Goal: Transaction & Acquisition: Purchase product/service

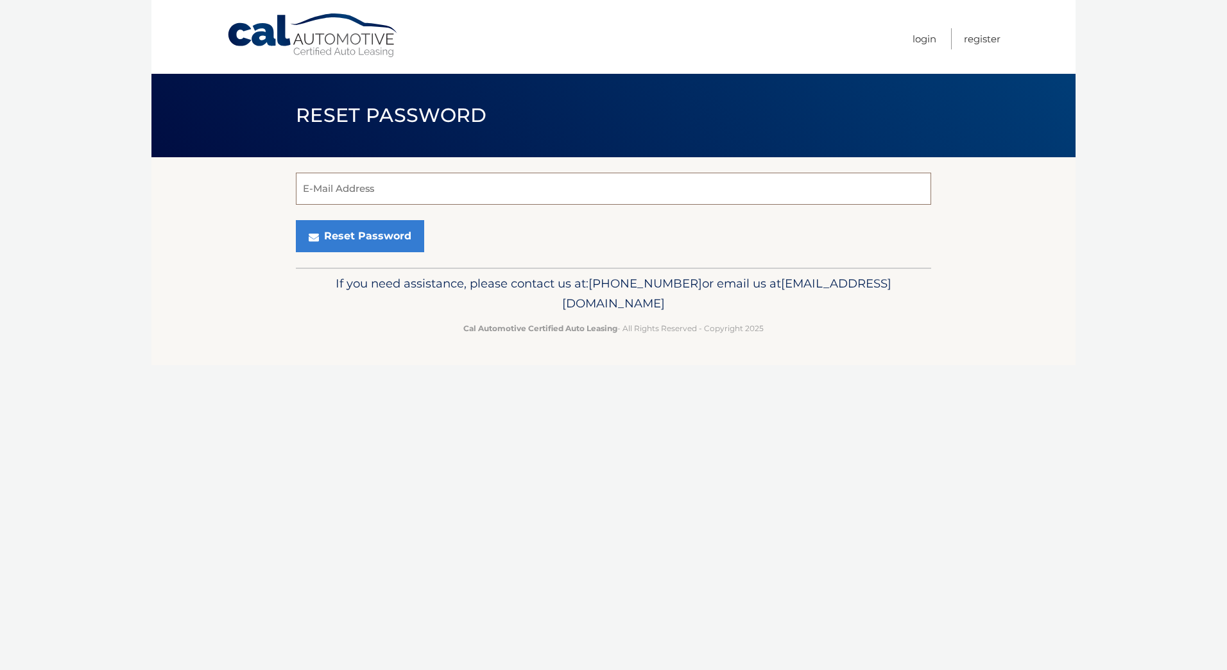
click at [464, 196] on input "E-Mail Address" at bounding box center [613, 189] width 635 height 32
type input "[EMAIL_ADDRESS][DOMAIN_NAME]"
click at [366, 239] on button "Reset Password" at bounding box center [360, 236] width 128 height 32
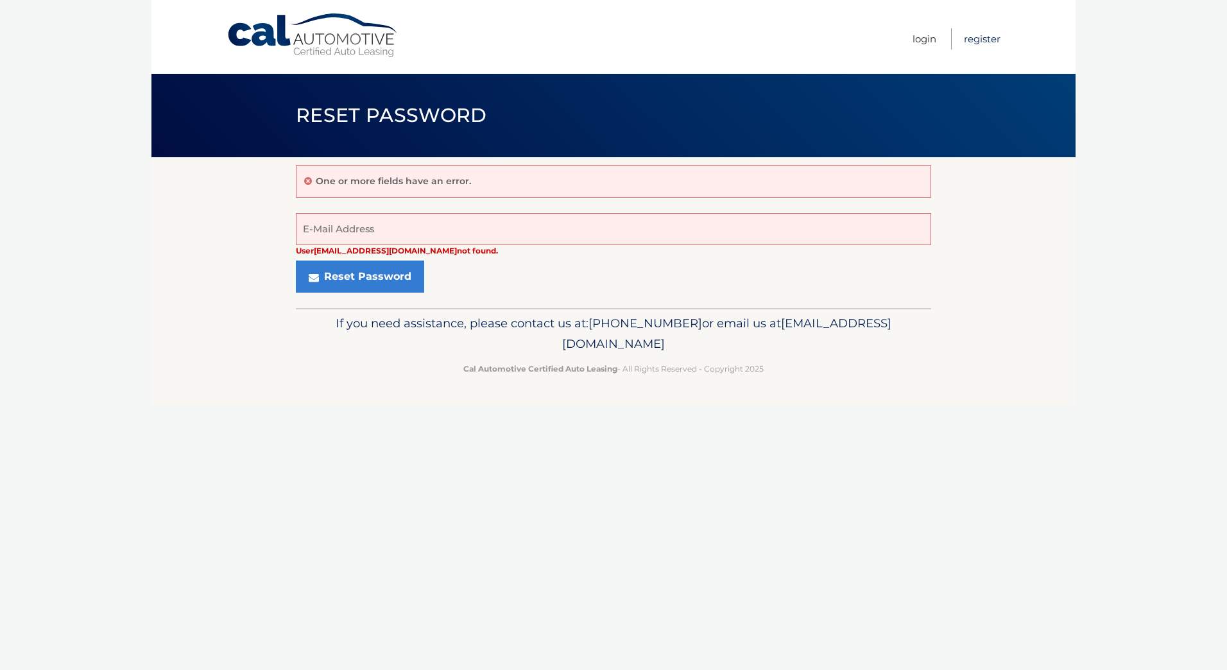
click at [972, 35] on link "Register" at bounding box center [982, 38] width 37 height 21
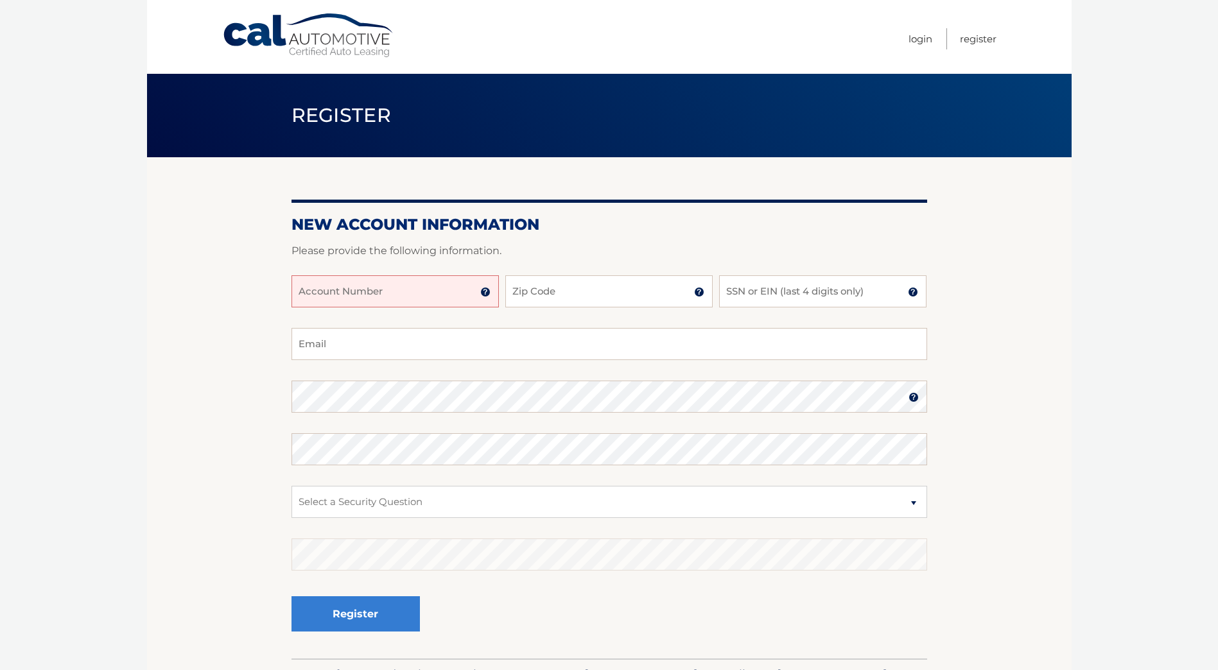
click at [359, 294] on input "Account Number" at bounding box center [394, 291] width 207 height 32
type input "44455783656"
type input "33547"
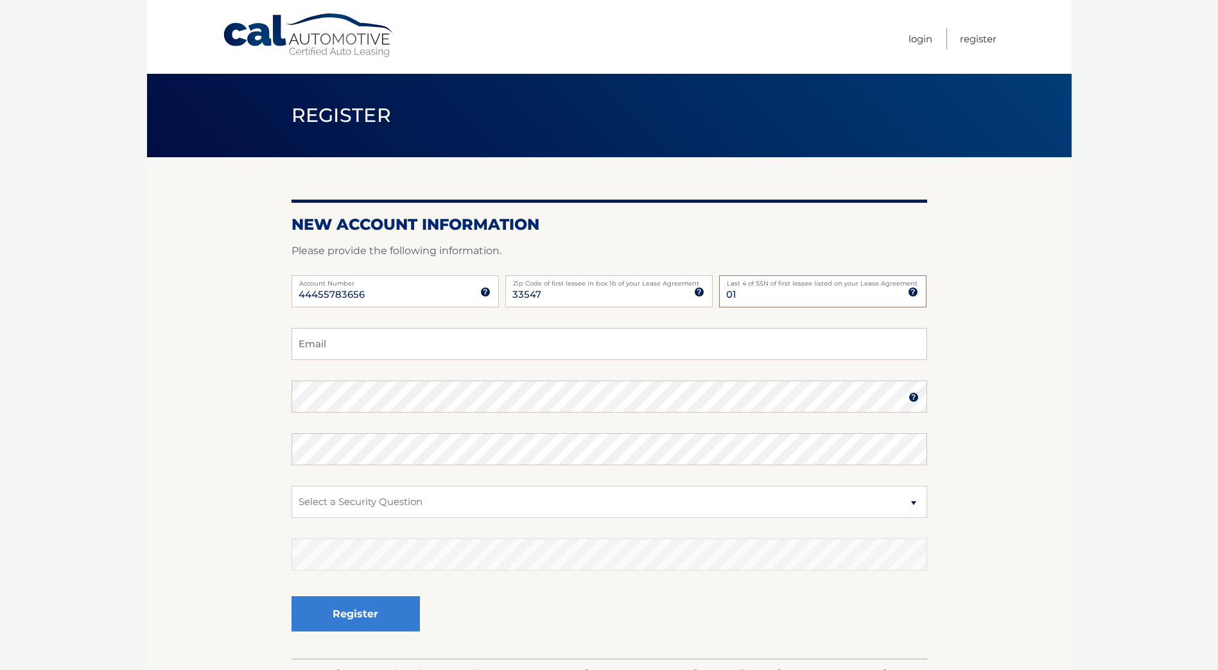
type input "0"
type input "9145"
type input "[EMAIL_ADDRESS][DOMAIN_NAME]"
click at [496, 510] on select "Select a Security Question What was the name of your elementary school? What is…" at bounding box center [608, 502] width 635 height 32
select select "3"
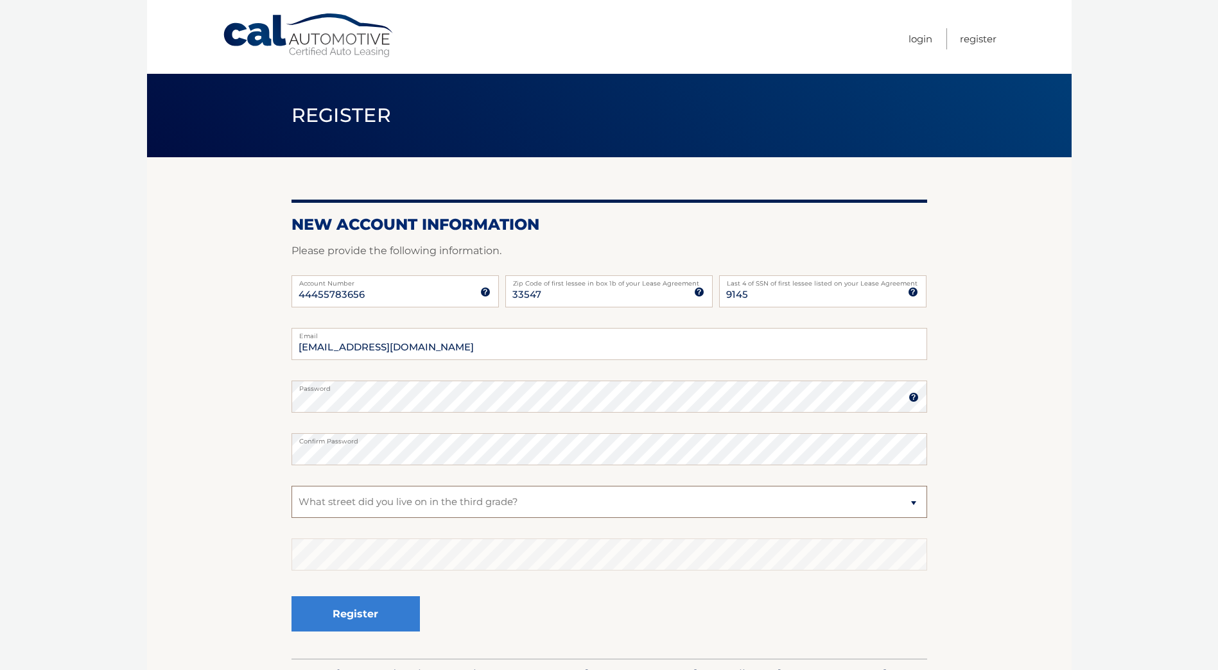
click at [291, 486] on select "Select a Security Question What was the name of your elementary school? What is…" at bounding box center [608, 502] width 635 height 32
click at [377, 624] on button "Register" at bounding box center [355, 613] width 128 height 35
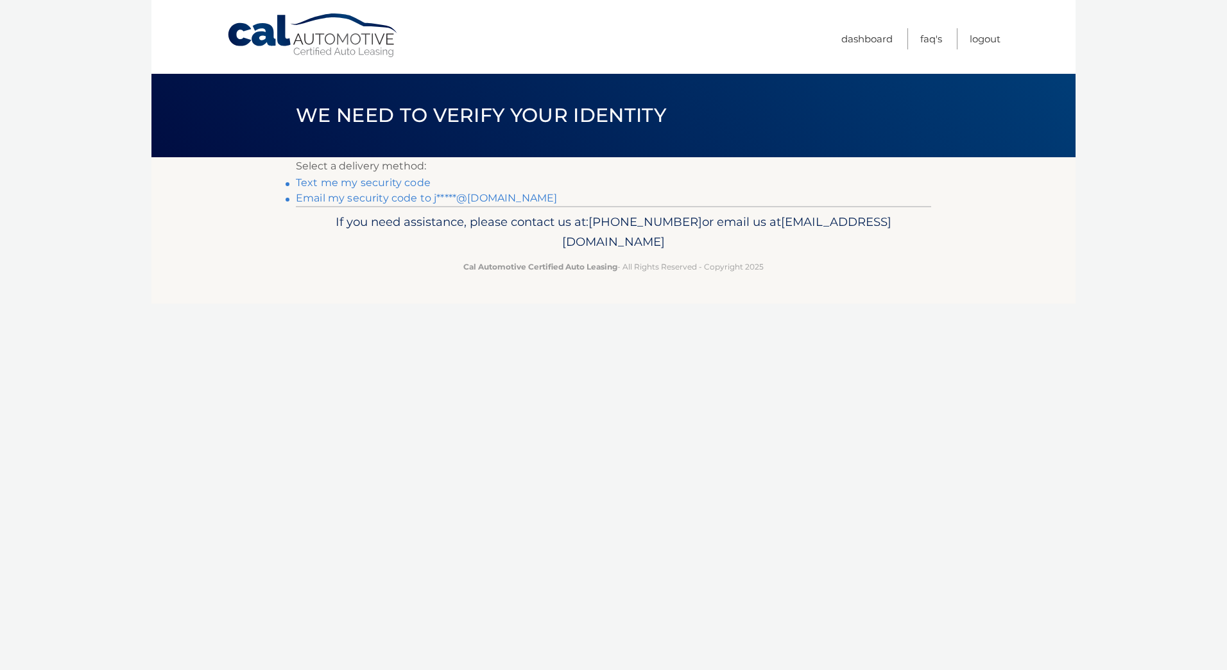
click at [379, 180] on link "Text me my security code" at bounding box center [363, 183] width 135 height 12
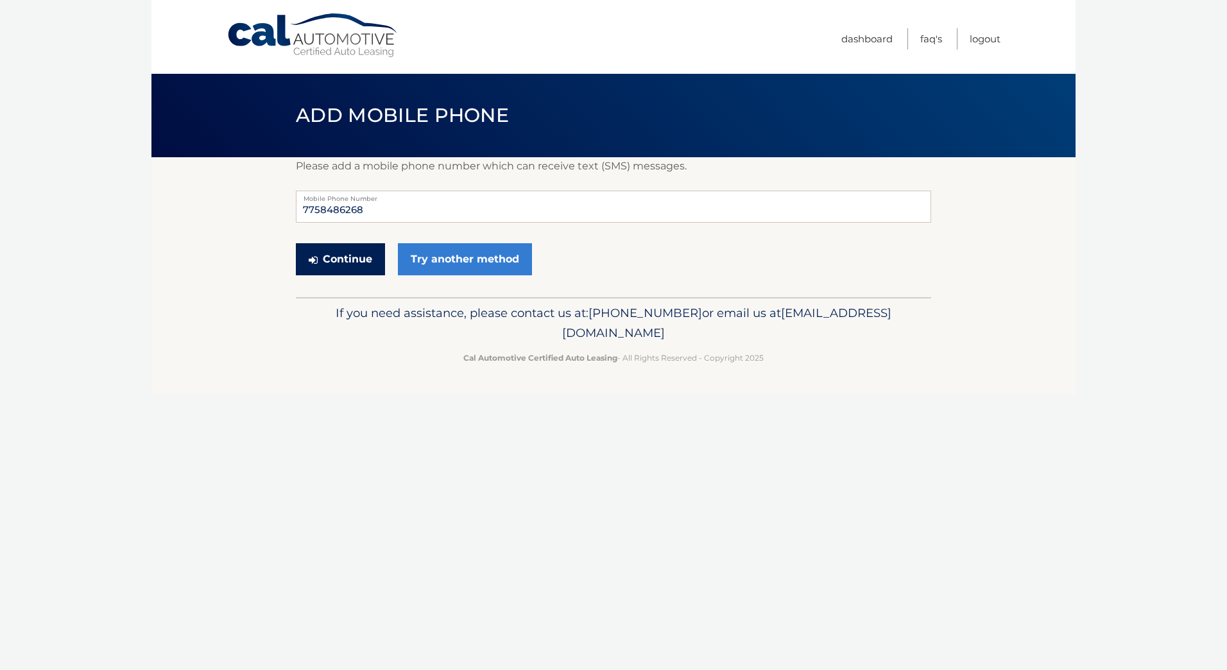
click at [356, 258] on button "Continue" at bounding box center [340, 259] width 89 height 32
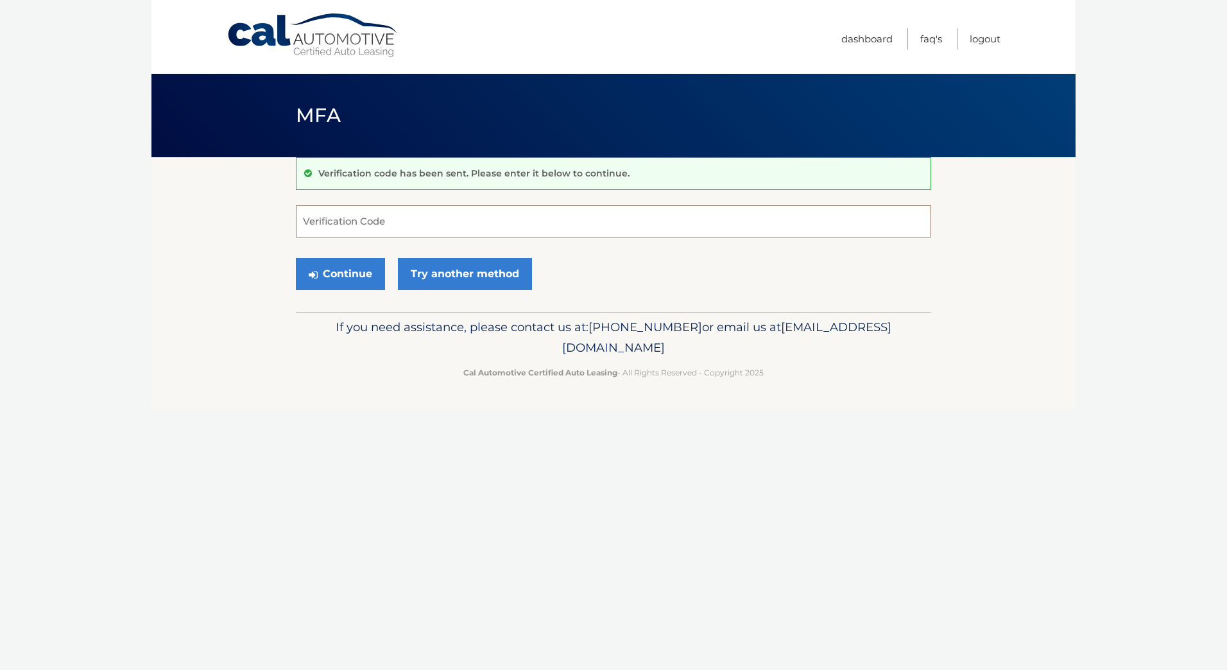
click at [522, 217] on input "Verification Code" at bounding box center [613, 221] width 635 height 32
type input "600341"
click at [347, 268] on button "Continue" at bounding box center [340, 274] width 89 height 32
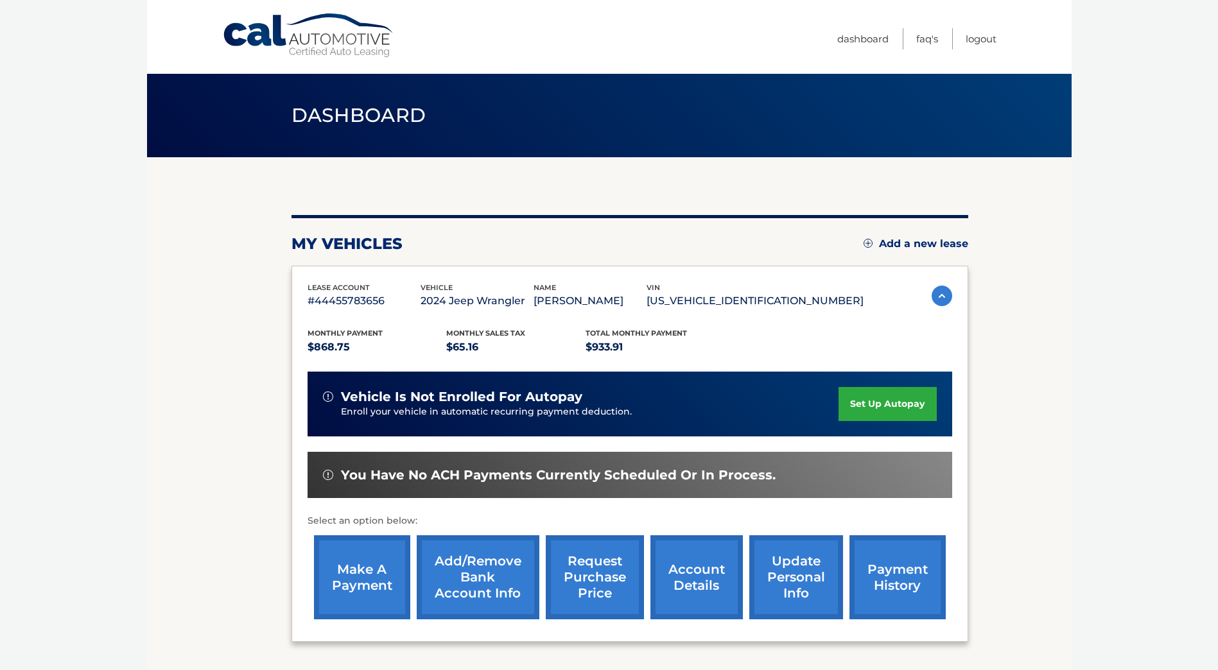
click at [486, 574] on link "Add/Remove bank account info" at bounding box center [478, 577] width 123 height 84
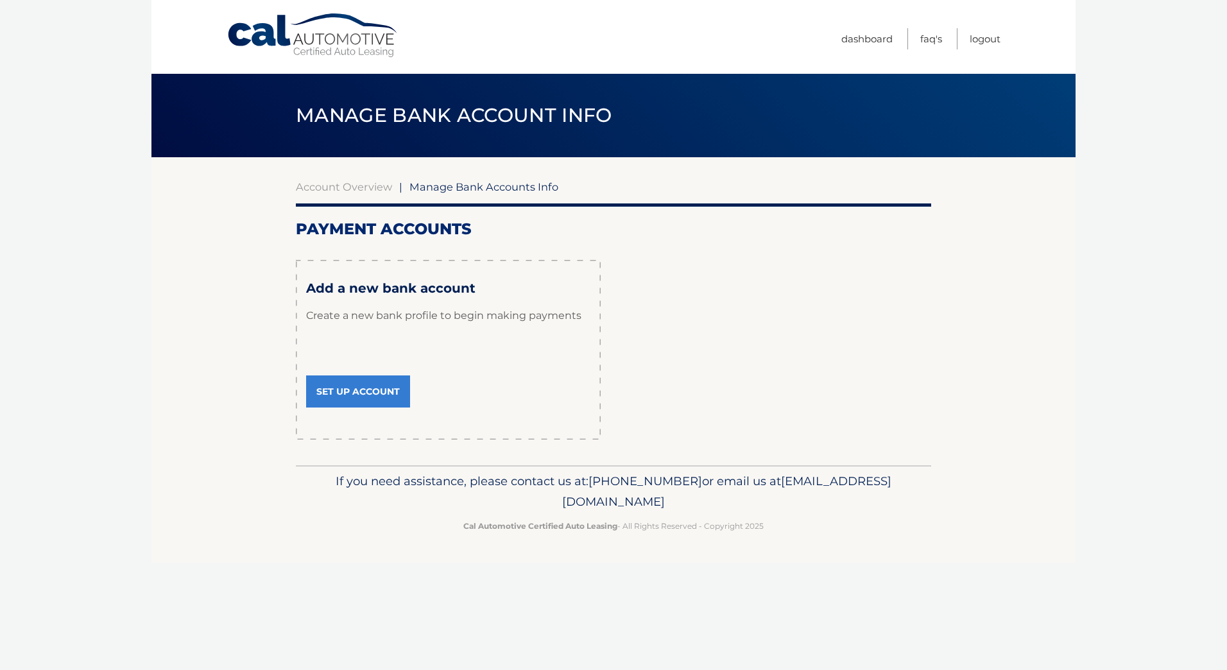
click at [378, 390] on link "Set Up Account" at bounding box center [358, 392] width 104 height 32
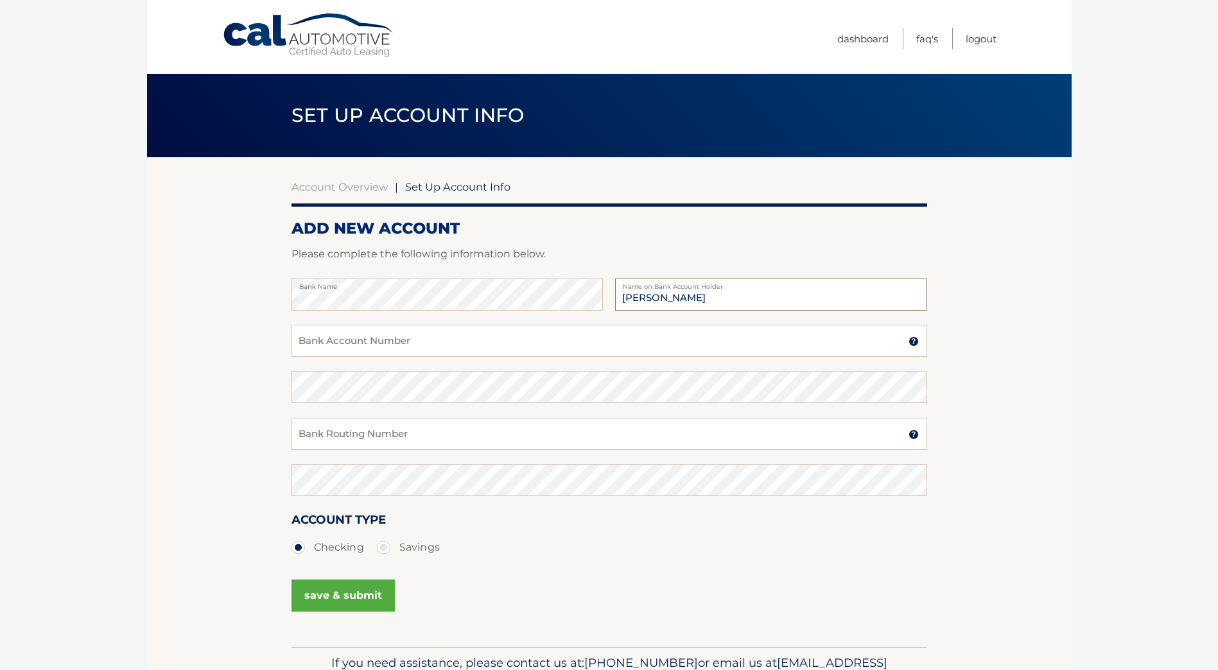
type input "[PERSON_NAME]"
click at [395, 335] on input "Bank Account Number" at bounding box center [608, 341] width 635 height 32
type input "153700202192"
click at [354, 442] on input "Bank Routing Number" at bounding box center [608, 434] width 635 height 32
type input "121201694"
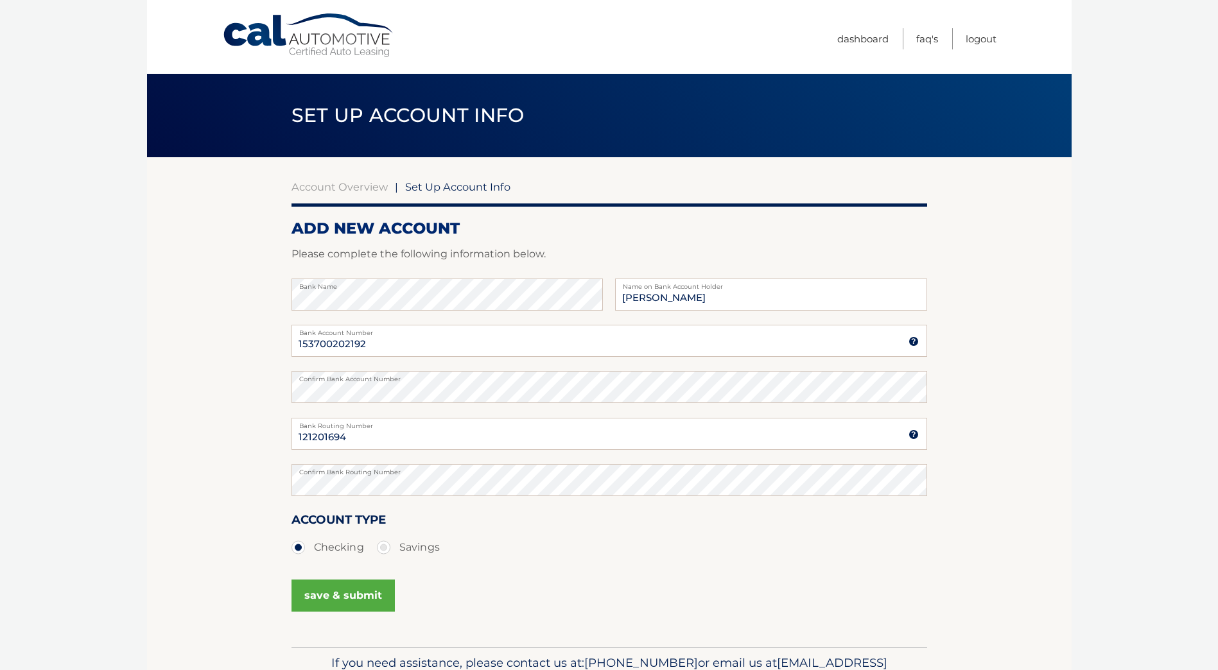
click at [339, 600] on button "save & submit" at bounding box center [342, 596] width 103 height 32
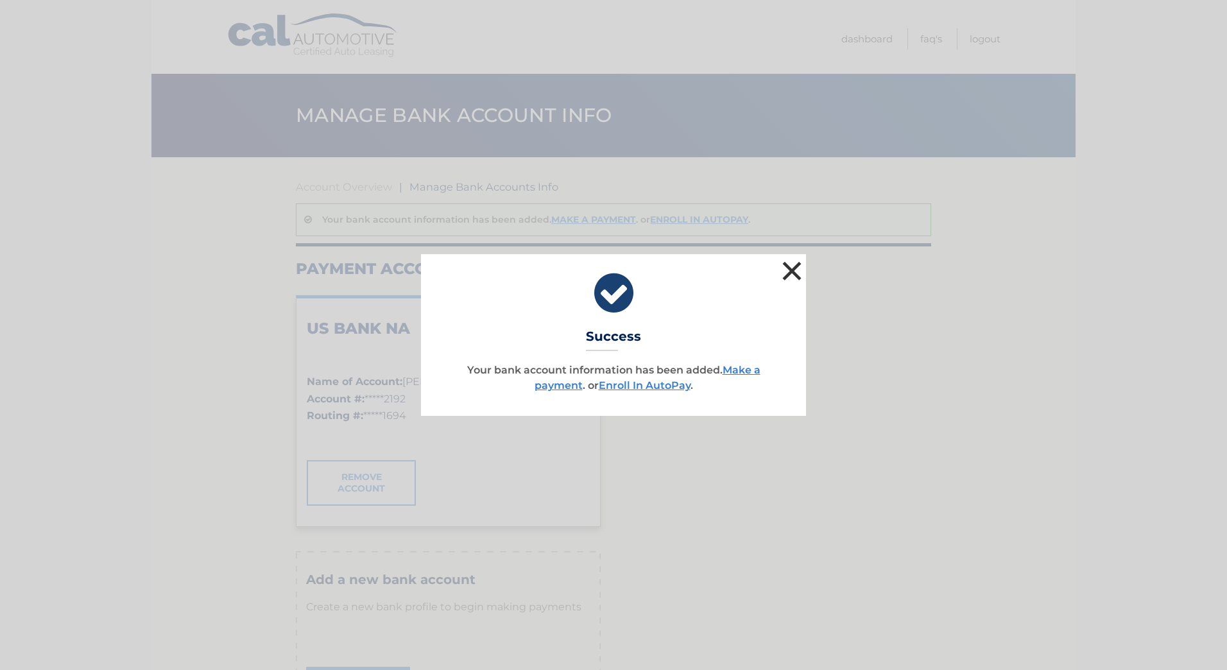
click at [788, 270] on button "×" at bounding box center [792, 271] width 26 height 26
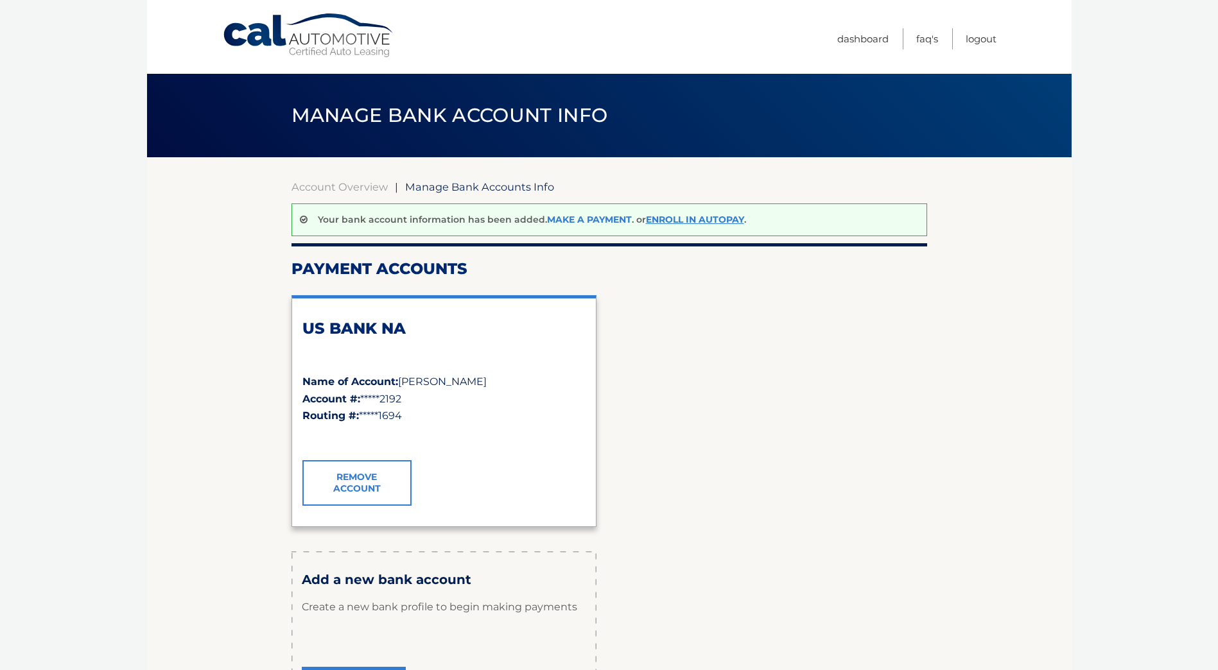
click at [578, 217] on link "Make a payment" at bounding box center [589, 220] width 85 height 12
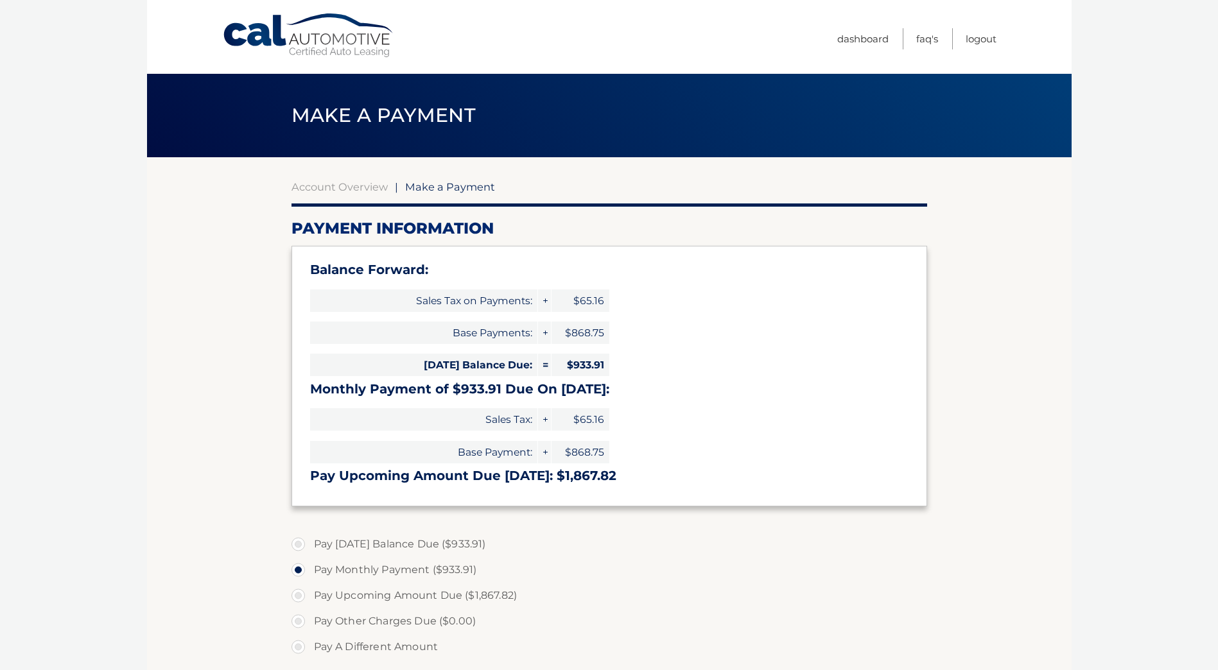
select select "YzNkMGMyNmItMTljNC00ZGVlLThmYjQtNTk0MzcyOTJkNTkz"
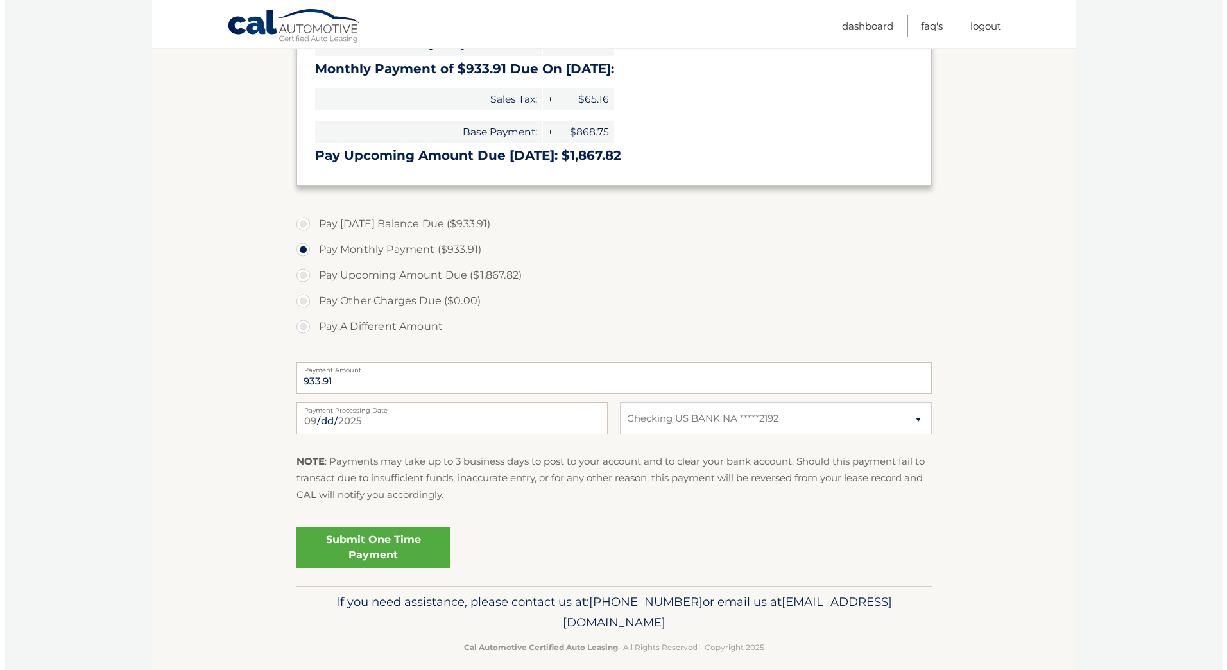
scroll to position [321, 0]
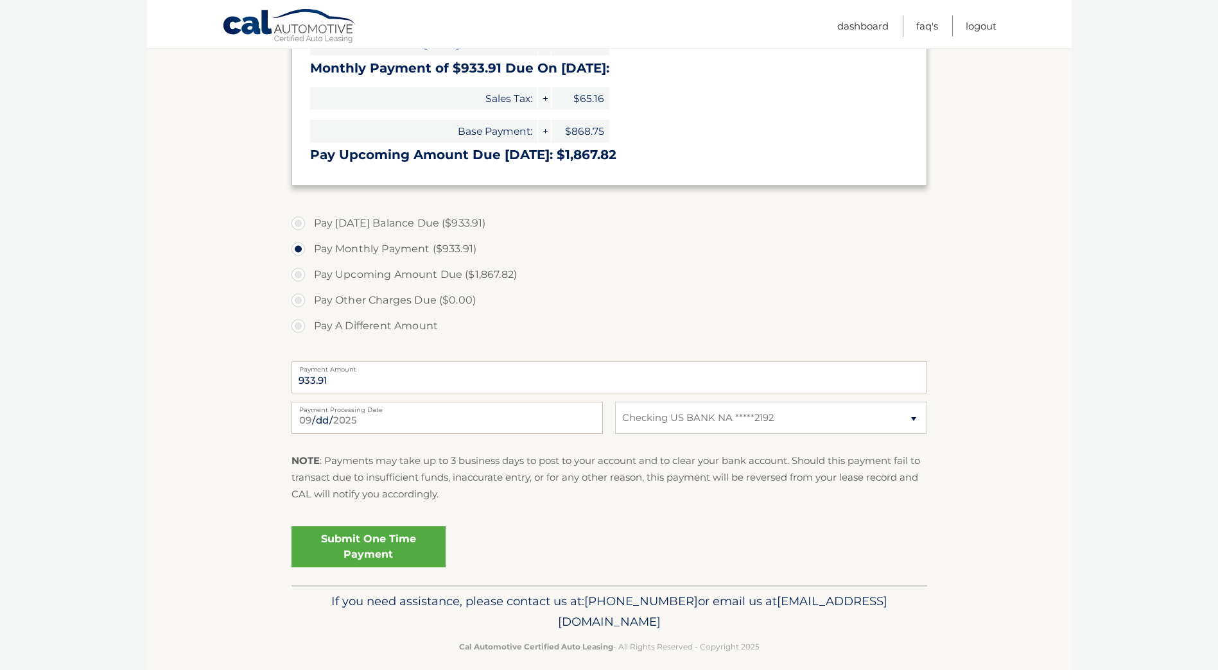
click at [377, 545] on link "Submit One Time Payment" at bounding box center [368, 546] width 154 height 41
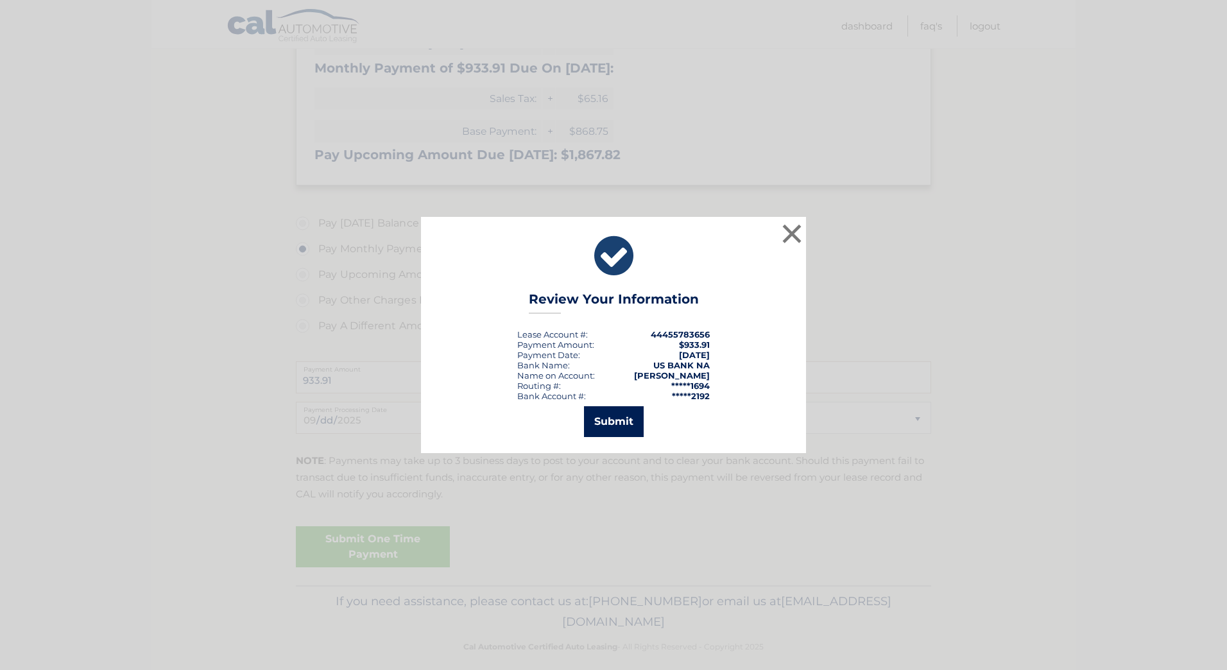
click at [618, 422] on button "Submit" at bounding box center [614, 421] width 60 height 31
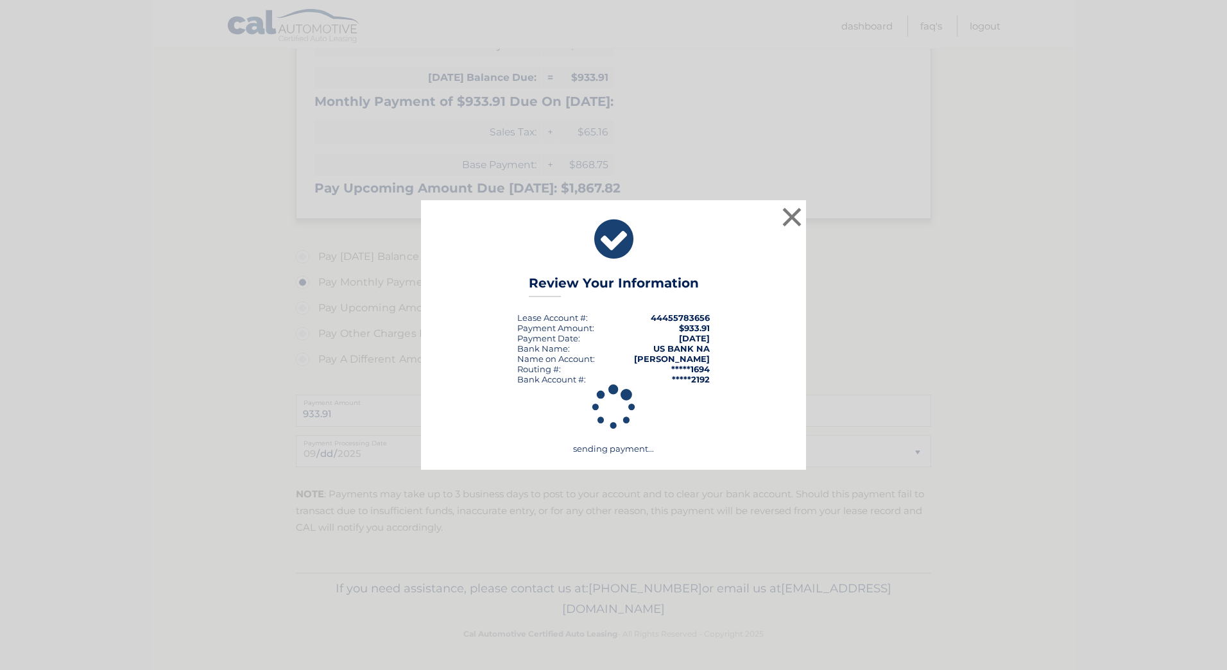
scroll to position [288, 0]
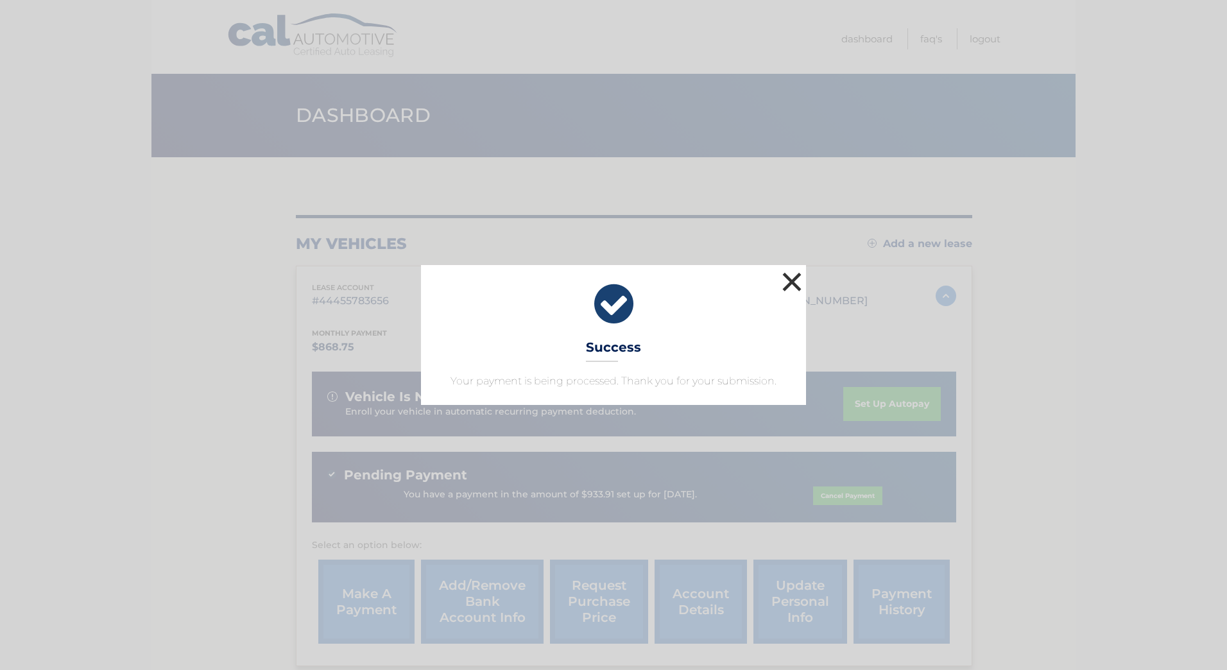
click at [791, 282] on button "×" at bounding box center [792, 282] width 26 height 26
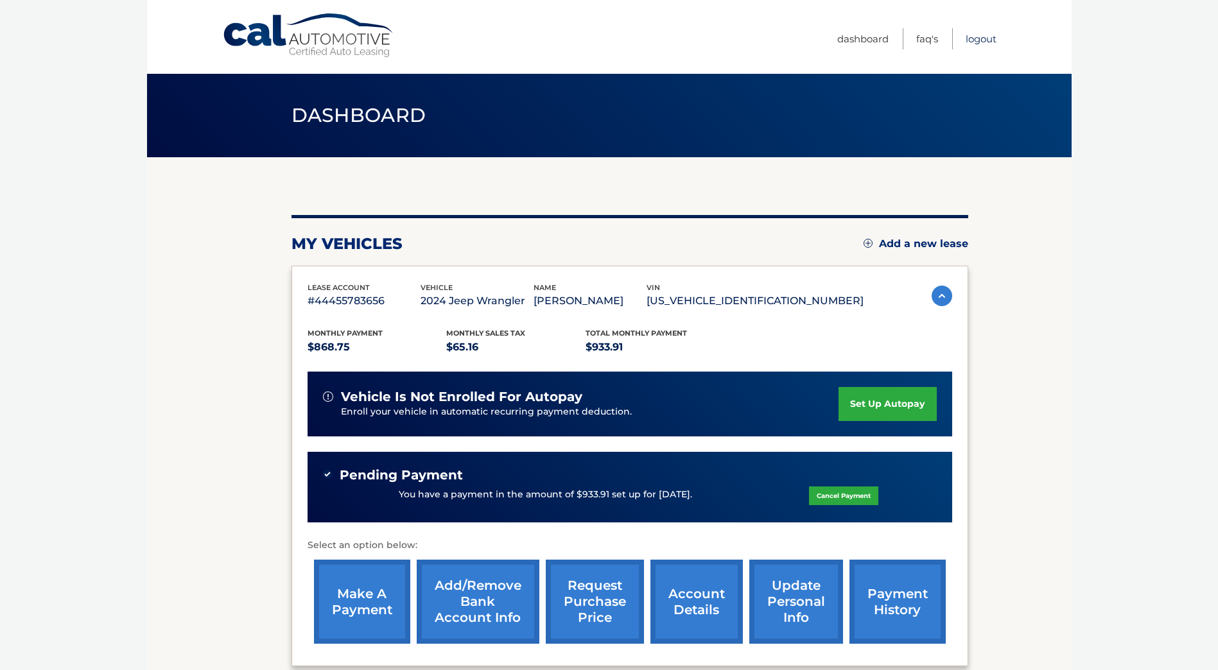
click at [984, 37] on link "Logout" at bounding box center [980, 38] width 31 height 21
